Goal: Task Accomplishment & Management: Use online tool/utility

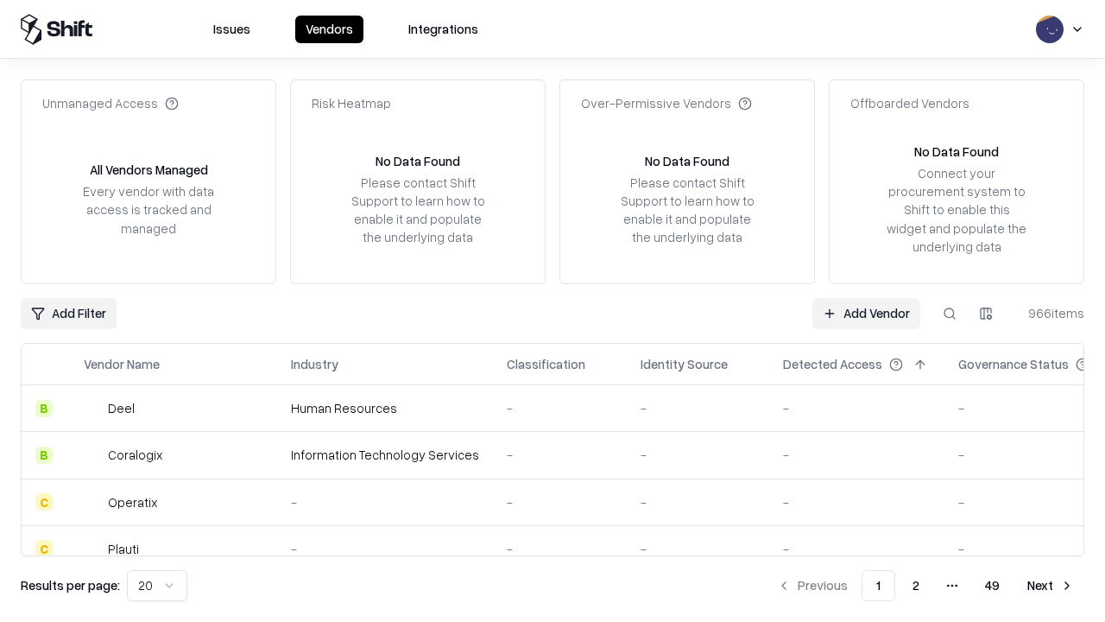
click at [866, 313] on link "Add Vendor" at bounding box center [866, 313] width 108 height 31
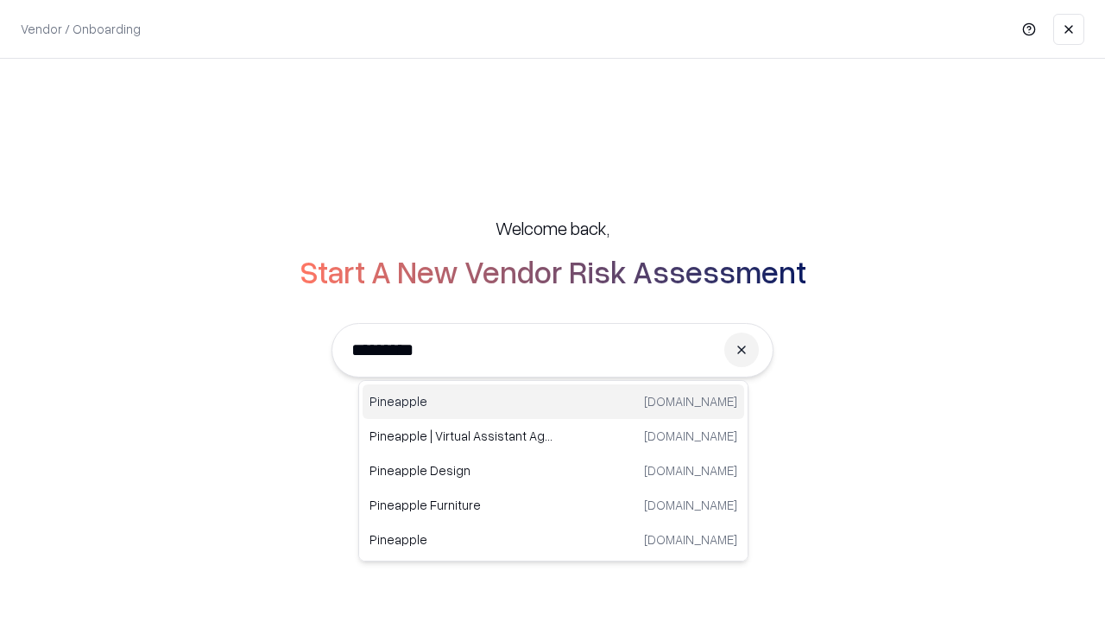
click at [553, 401] on div "Pineapple [DOMAIN_NAME]" at bounding box center [554, 401] width 382 height 35
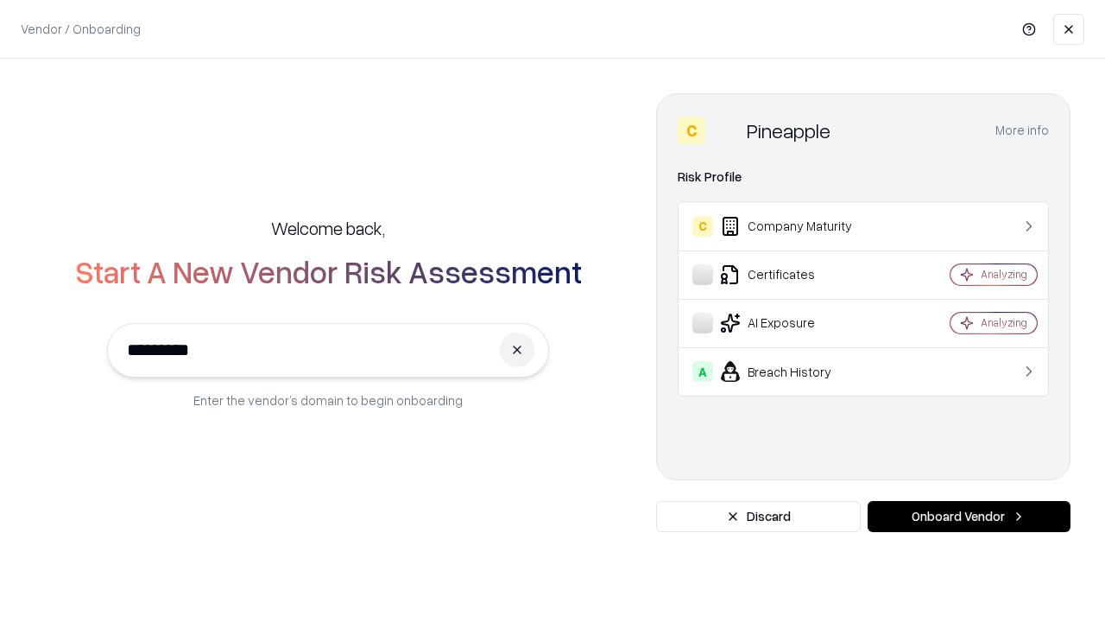
type input "*********"
click at [969, 516] on button "Onboard Vendor" at bounding box center [969, 516] width 203 height 31
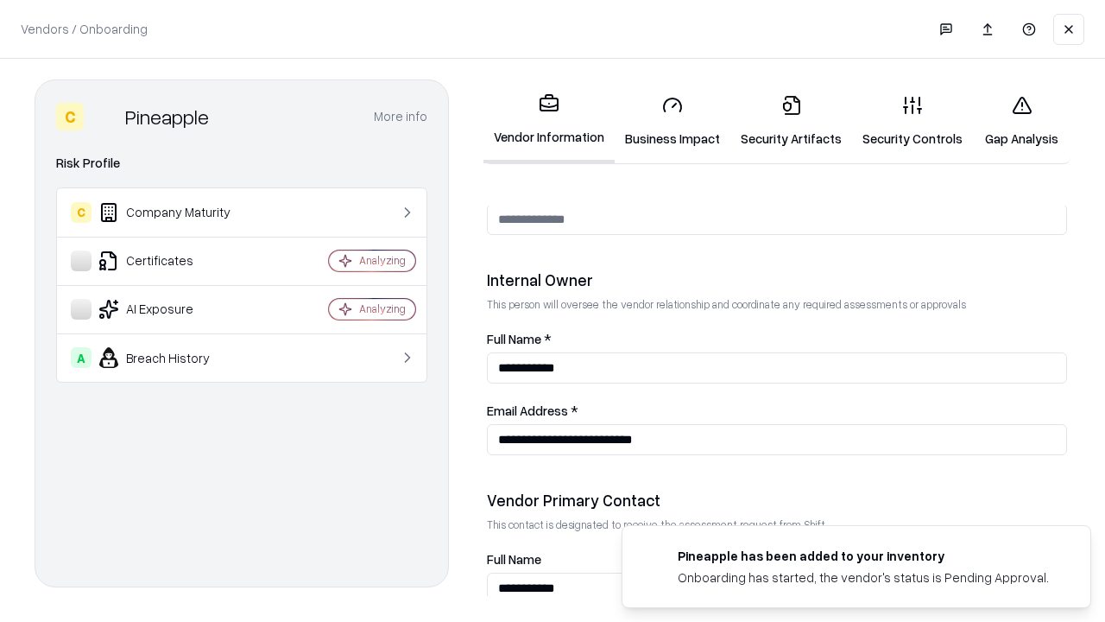
scroll to position [894, 0]
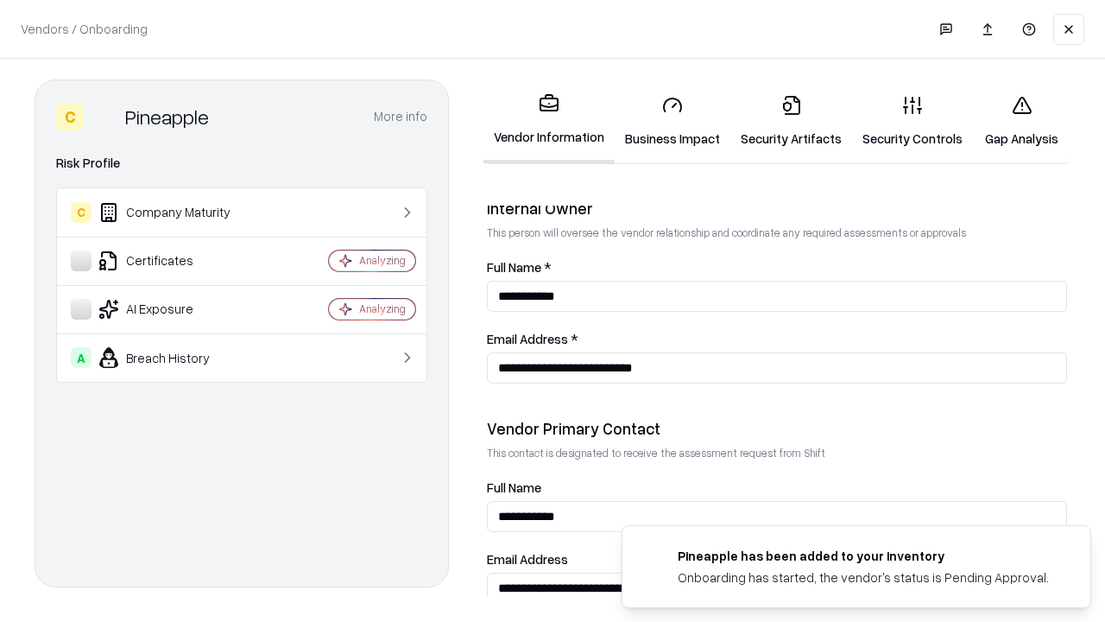
click at [673, 121] on link "Business Impact" at bounding box center [673, 121] width 116 height 80
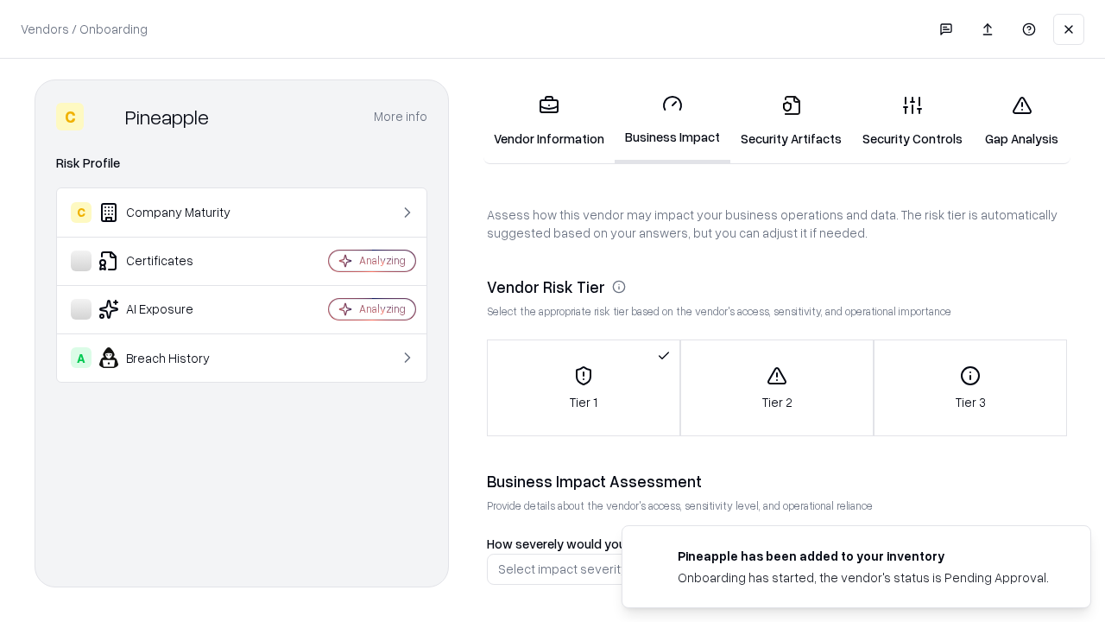
click at [791, 121] on link "Security Artifacts" at bounding box center [791, 121] width 122 height 80
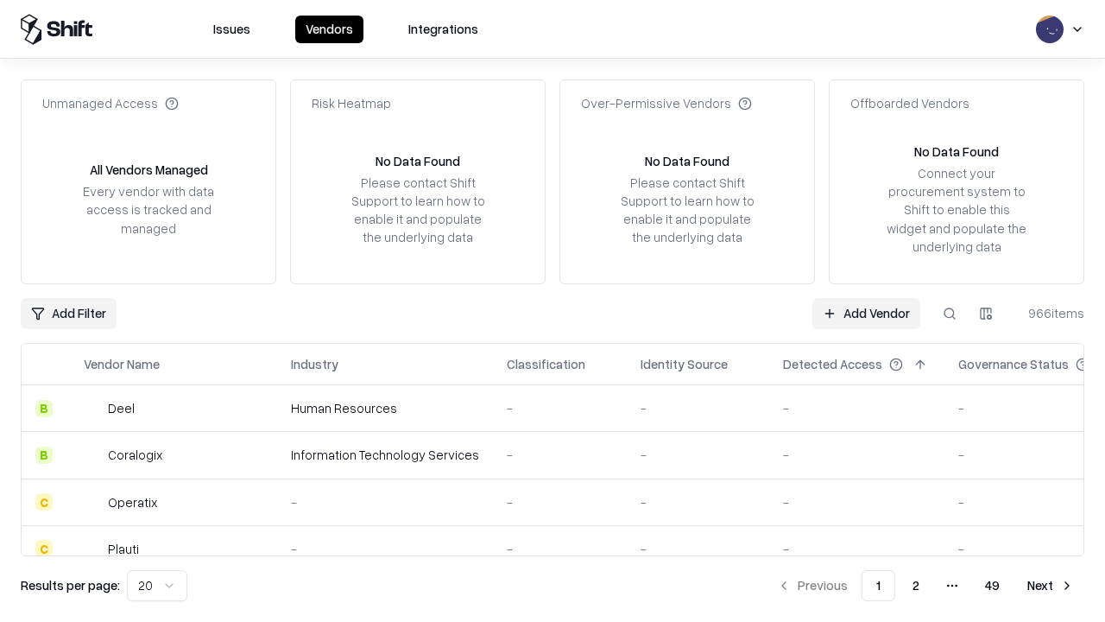
click at [866, 313] on link "Add Vendor" at bounding box center [866, 313] width 108 height 31
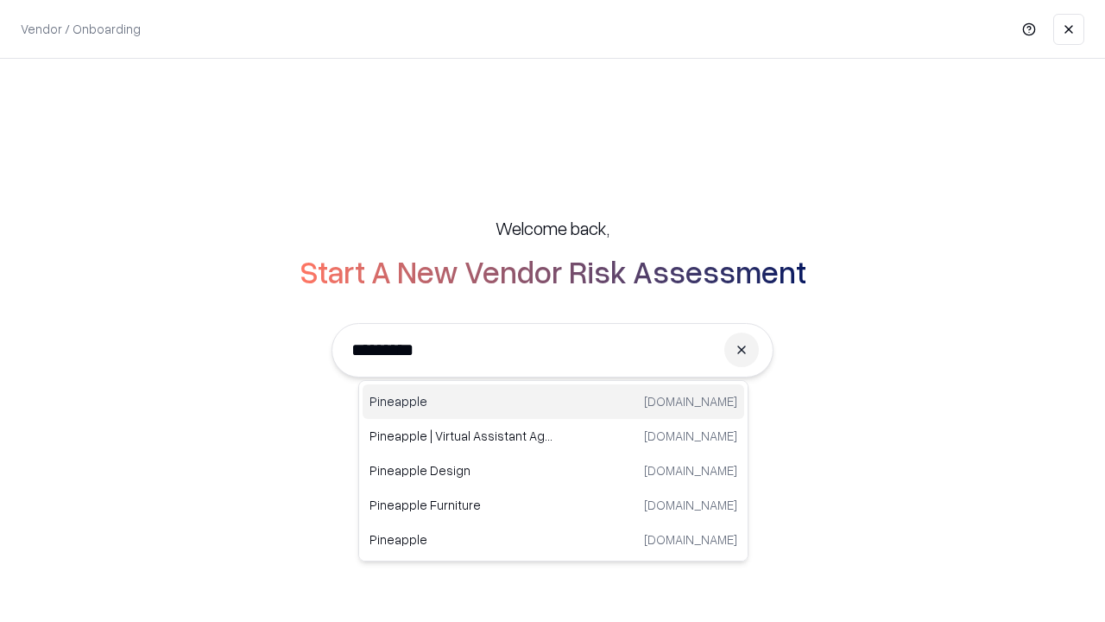
click at [553, 401] on div "Pineapple [DOMAIN_NAME]" at bounding box center [554, 401] width 382 height 35
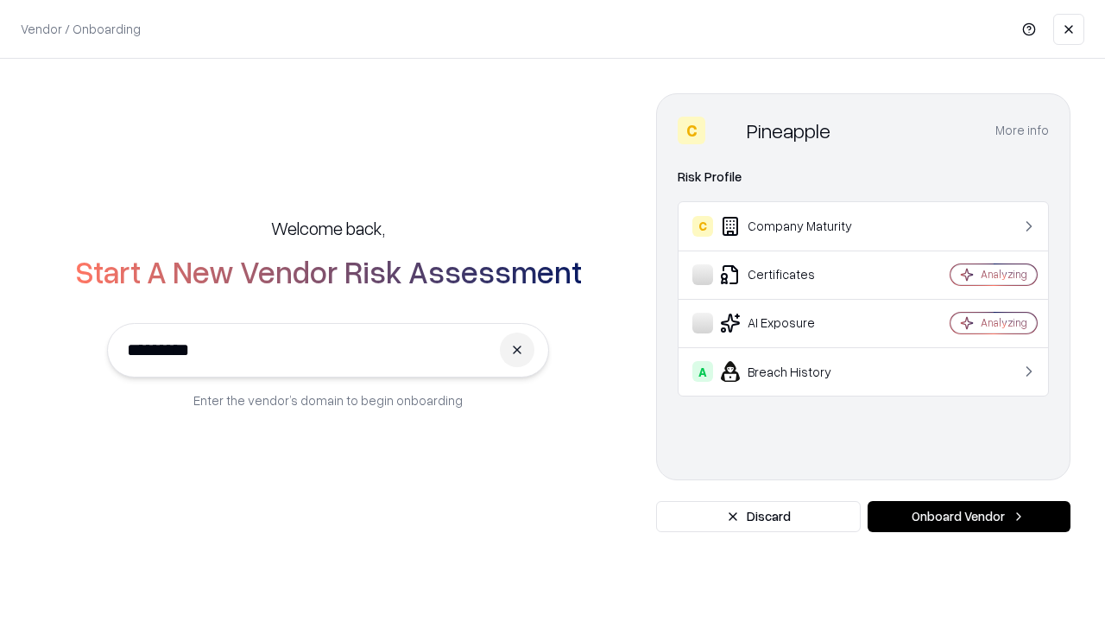
type input "*********"
click at [969, 516] on button "Onboard Vendor" at bounding box center [969, 516] width 203 height 31
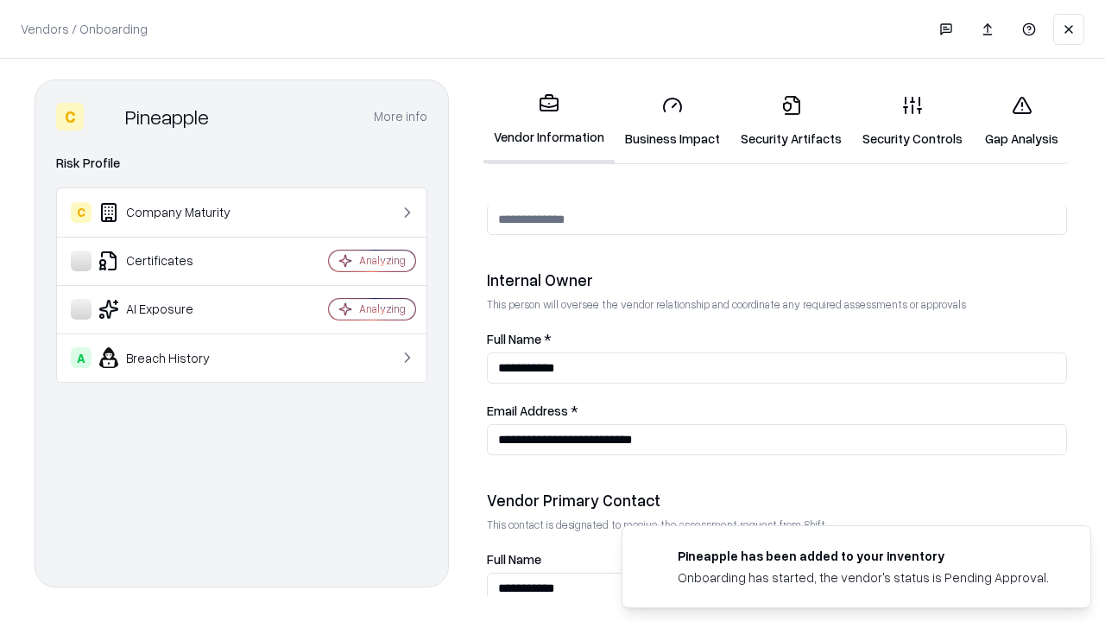
scroll to position [894, 0]
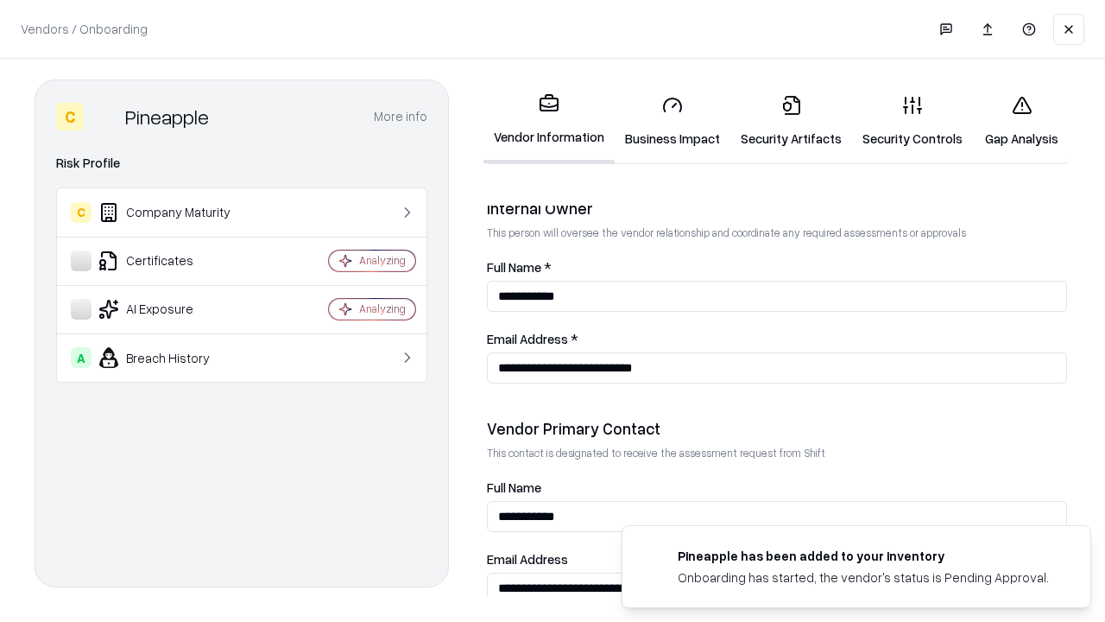
click at [1021, 121] on link "Gap Analysis" at bounding box center [1022, 121] width 98 height 80
